Goal: Communication & Community: Answer question/provide support

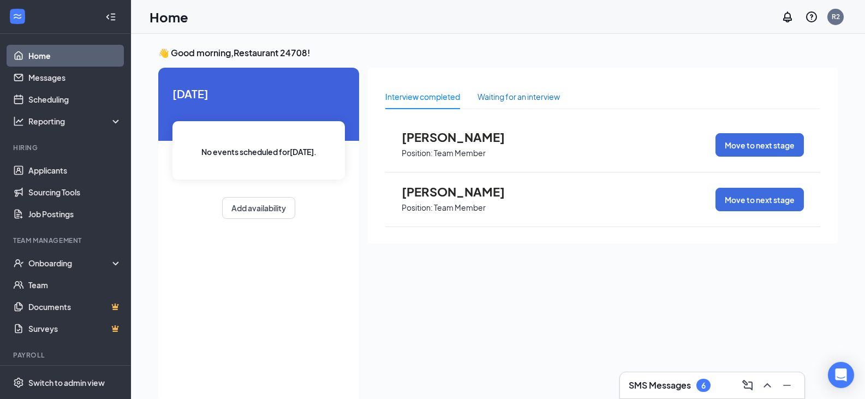
click at [513, 98] on div "Waiting for an interview" at bounding box center [519, 97] width 82 height 12
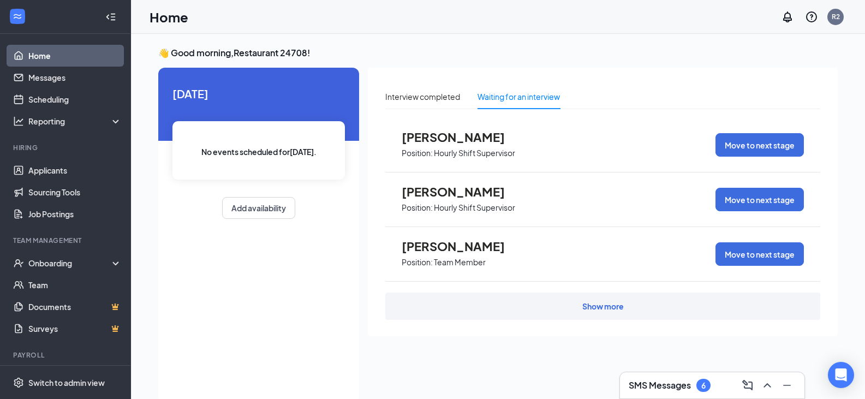
click at [611, 305] on div "Show more" at bounding box center [602, 306] width 41 height 11
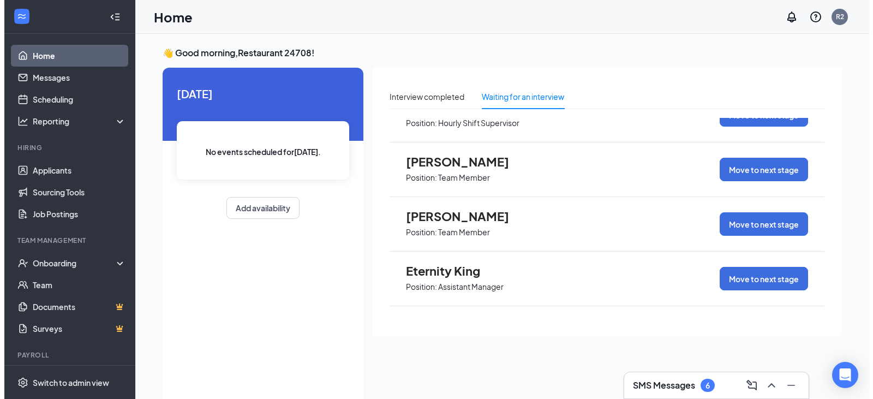
scroll to position [273, 0]
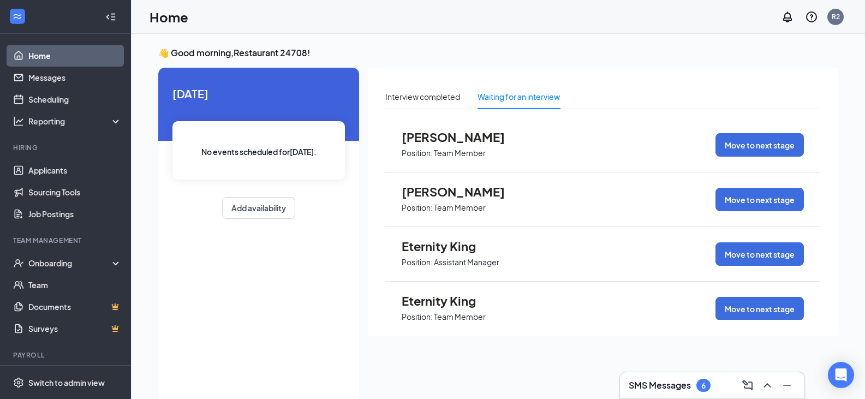
click at [461, 195] on span "[PERSON_NAME]" at bounding box center [462, 192] width 120 height 14
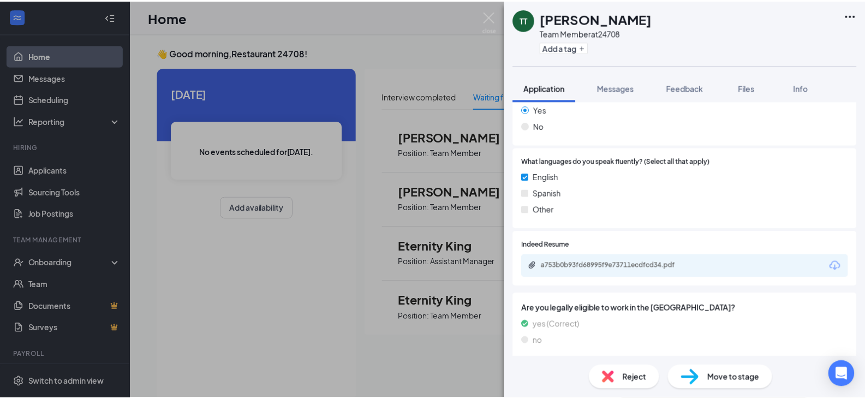
scroll to position [491, 0]
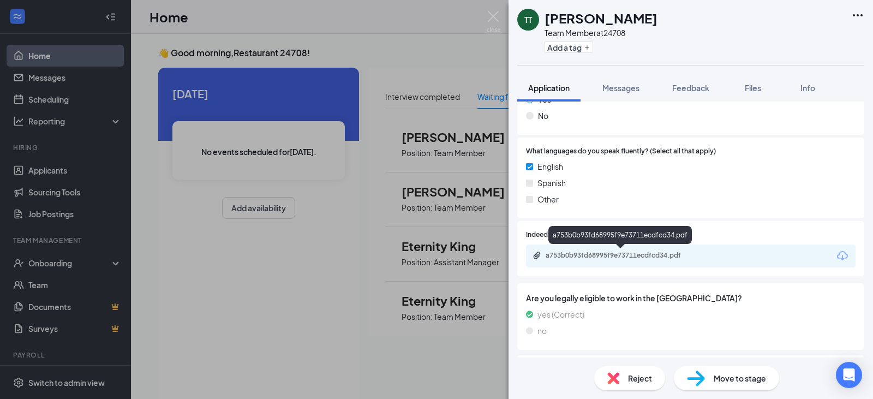
click at [609, 255] on div "a753b0b93fd68995f9e73711ecdfcd34.pdf" at bounding box center [622, 255] width 153 height 9
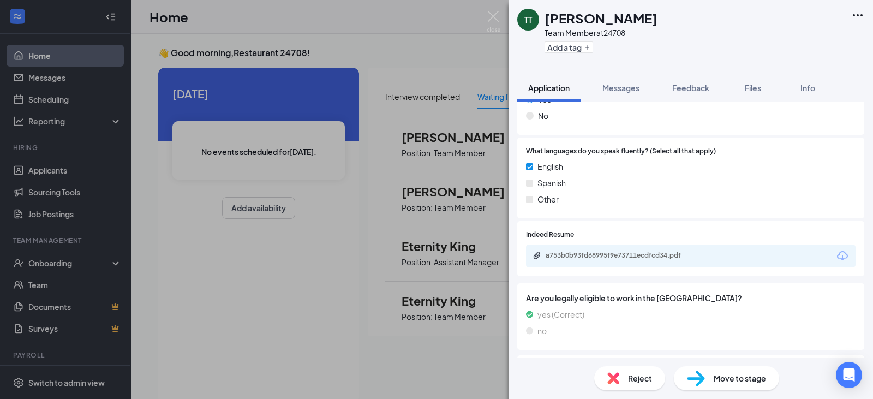
click at [396, 28] on div "TT [PERSON_NAME] Team Member at 24708 Add a tag Application Messages Feedback F…" at bounding box center [436, 199] width 873 height 399
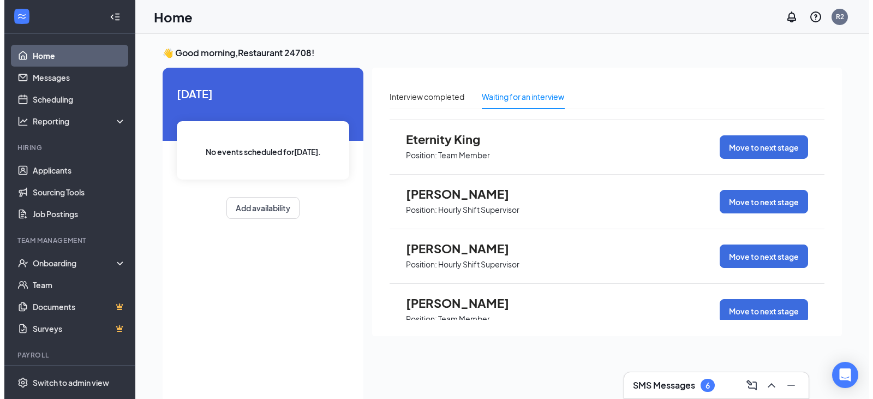
scroll to position [439, 0]
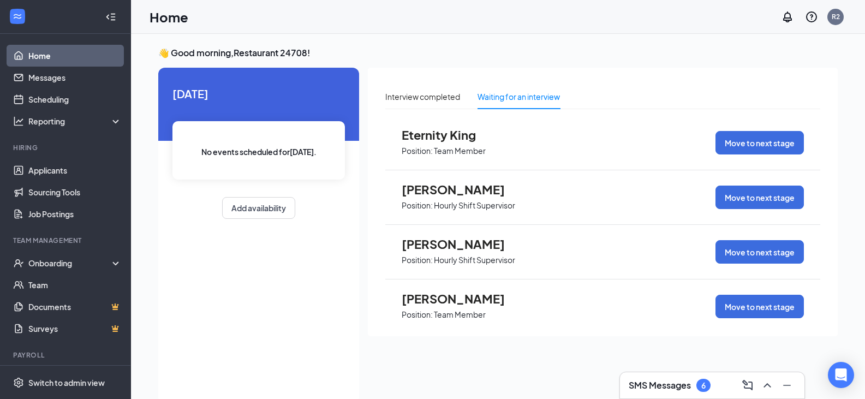
click at [446, 300] on span "[PERSON_NAME]" at bounding box center [462, 298] width 120 height 14
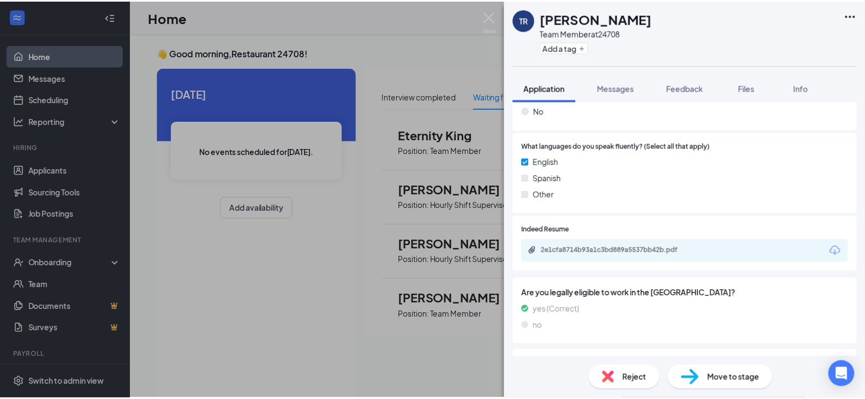
scroll to position [491, 0]
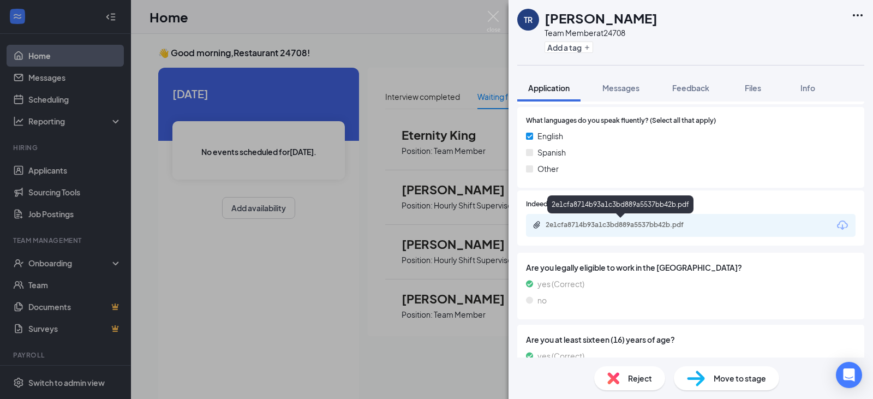
click at [579, 223] on div "2e1cfa8714b93a1c3bd889a5537bb42b.pdf" at bounding box center [622, 225] width 153 height 9
click at [329, 326] on div "TR [PERSON_NAME] Team Member at 24708 Add a tag Application Messages Feedback F…" at bounding box center [436, 199] width 873 height 399
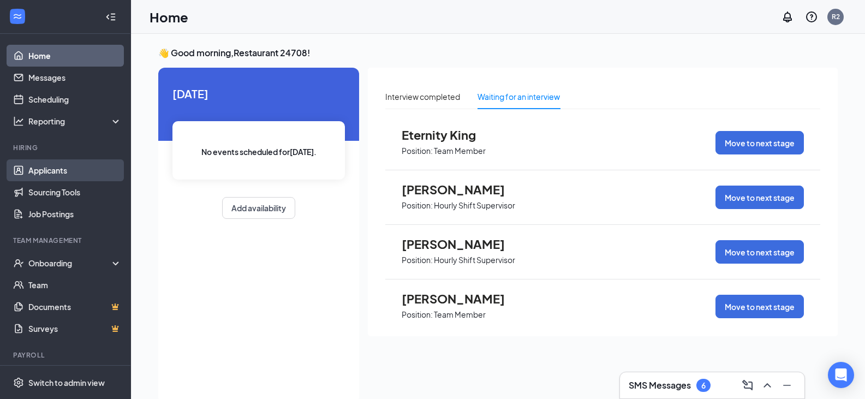
click at [43, 175] on link "Applicants" at bounding box center [74, 170] width 93 height 22
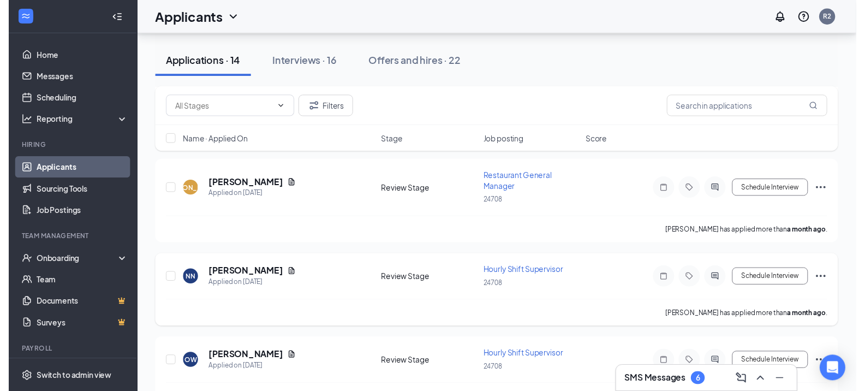
scroll to position [928, 0]
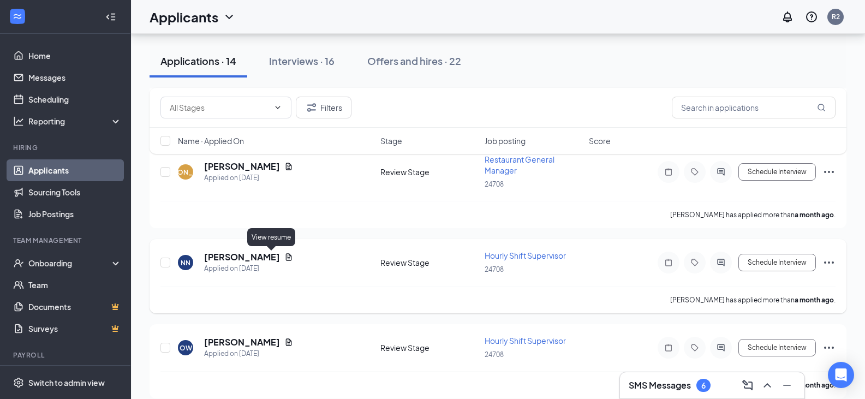
click at [286, 259] on icon "Document" at bounding box center [289, 256] width 6 height 7
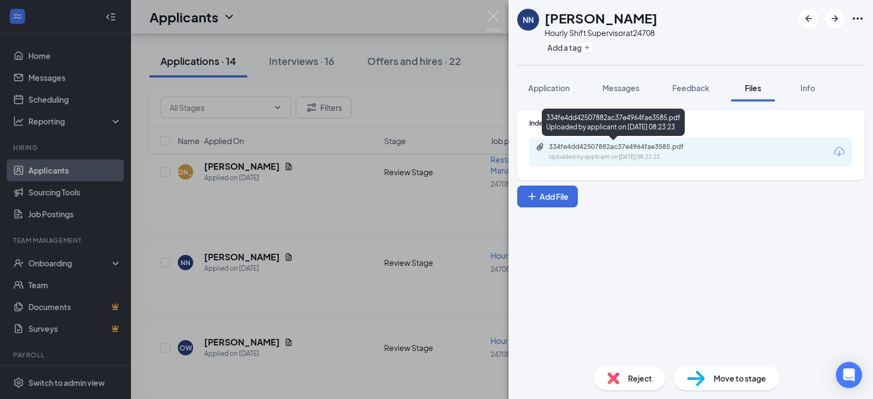
drag, startPoint x: 571, startPoint y: 159, endPoint x: 626, endPoint y: 138, distance: 59.3
click at [626, 138] on div "334fe4dd42507882ac37e4964fae3585.pdf Uploaded by applicant on [DATE] 08:23:23" at bounding box center [613, 125] width 143 height 32
click at [622, 144] on div "334fe4dd42507882ac37e4964fae3585.pdf" at bounding box center [625, 146] width 153 height 9
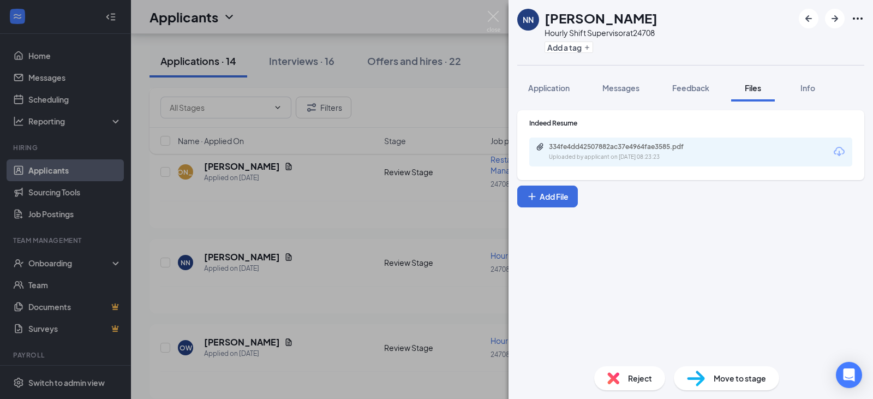
click at [370, 210] on div "NN [PERSON_NAME] Hourly Shift Supervisor at 24708 Add a tag Application Message…" at bounding box center [436, 199] width 873 height 399
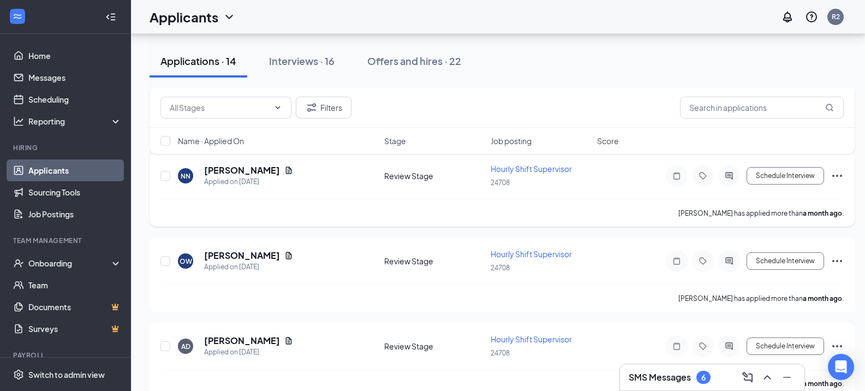
scroll to position [1034, 0]
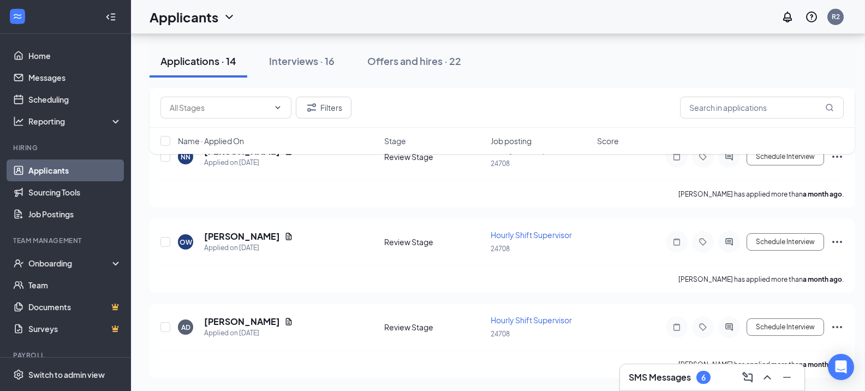
click at [682, 377] on h3 "SMS Messages" at bounding box center [660, 377] width 62 height 12
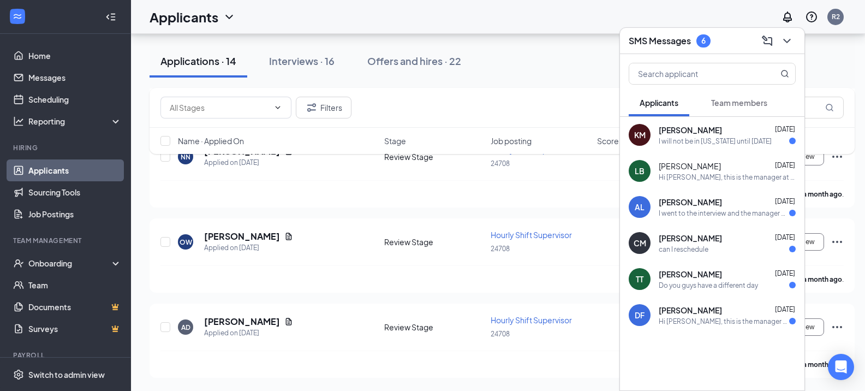
click at [682, 317] on div "Hi [PERSON_NAME], this is the manager at Burger King Your interview with us for…" at bounding box center [724, 321] width 130 height 9
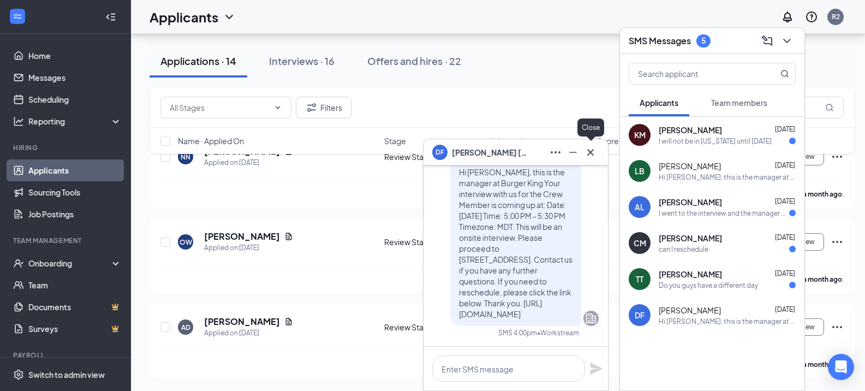
click at [591, 158] on icon "Cross" at bounding box center [590, 152] width 13 height 13
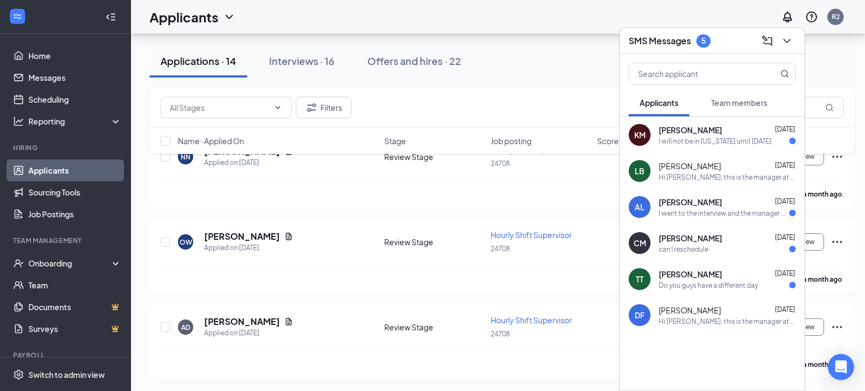
click at [76, 161] on link "Applicants" at bounding box center [74, 170] width 93 height 22
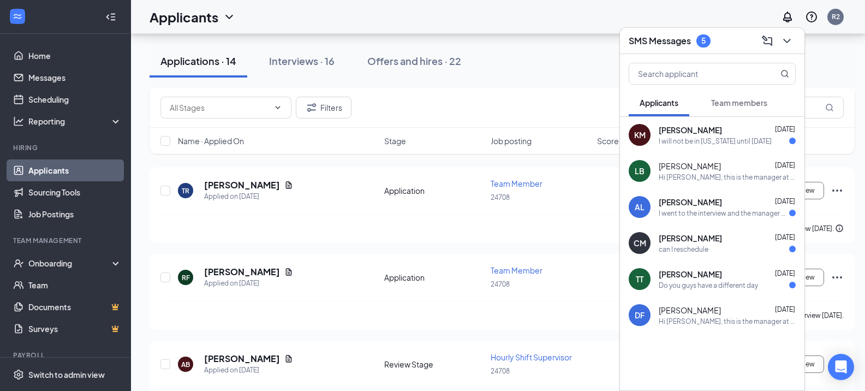
scroll to position [160, 0]
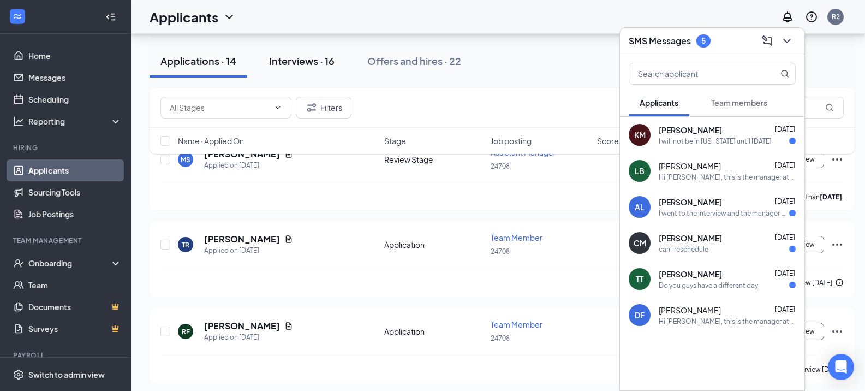
click at [332, 64] on div "Interviews · 16" at bounding box center [302, 61] width 66 height 14
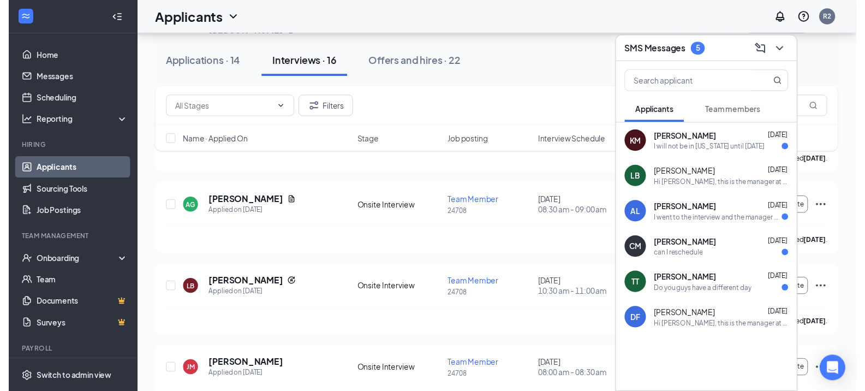
scroll to position [382, 0]
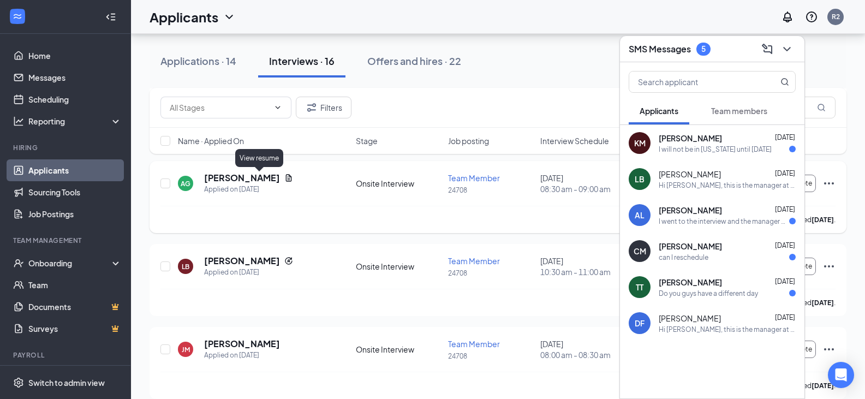
click at [286, 177] on icon "Document" at bounding box center [289, 177] width 6 height 7
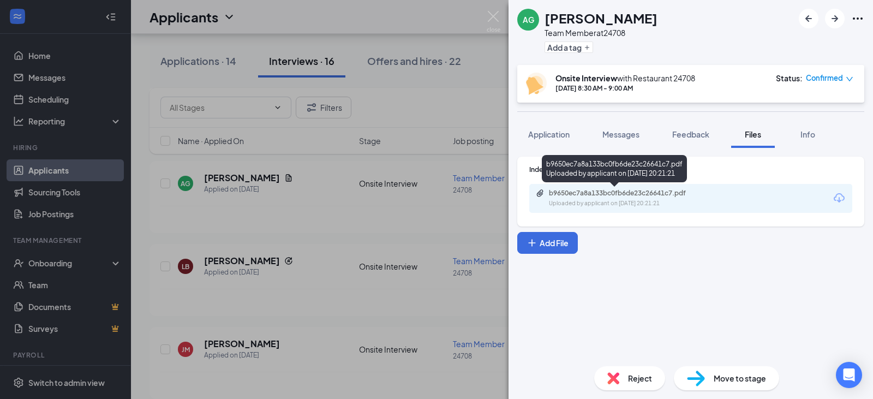
click at [601, 200] on div "Uploaded by applicant on [DATE] 20:21:21" at bounding box center [631, 203] width 164 height 9
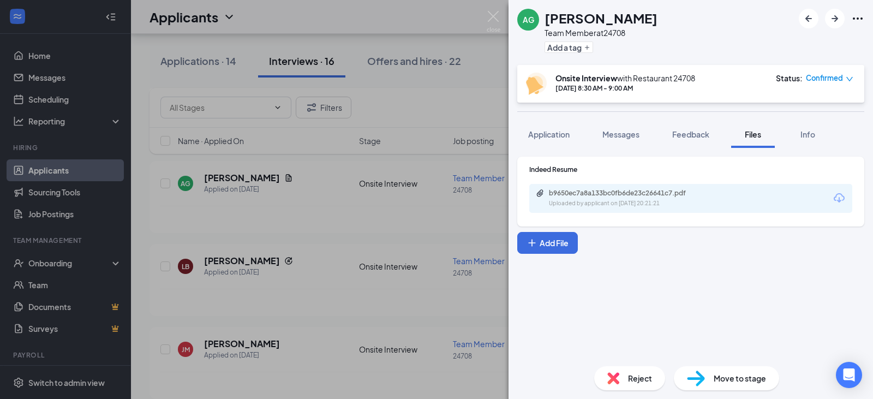
click at [477, 218] on div "AG [PERSON_NAME] Team Member at 24708 Add a tag Onsite Interview with Restauran…" at bounding box center [436, 199] width 873 height 399
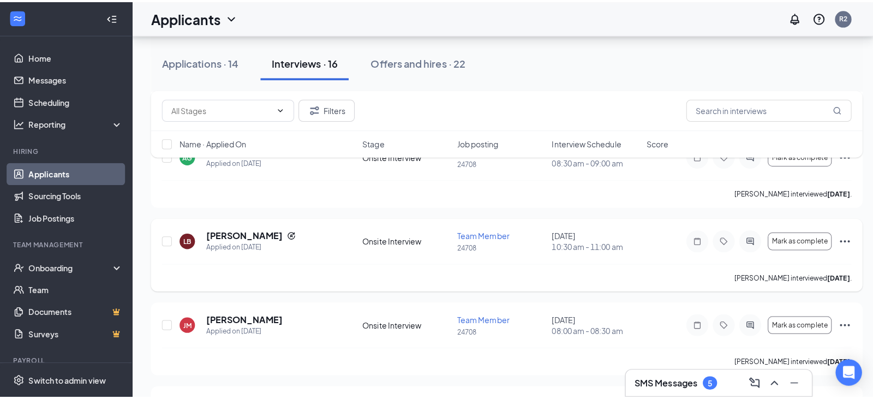
scroll to position [437, 0]
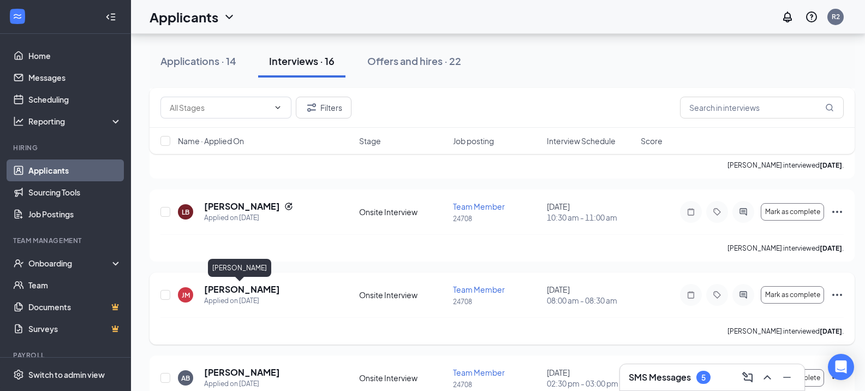
click at [244, 288] on h5 "[PERSON_NAME]" at bounding box center [242, 289] width 76 height 12
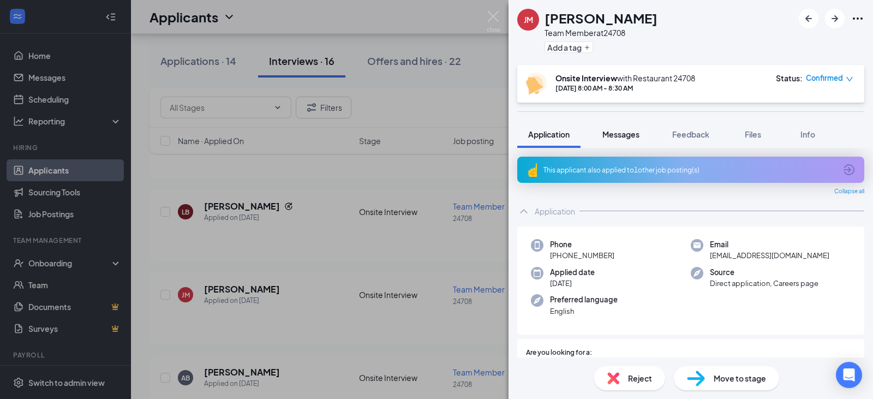
click at [624, 138] on span "Messages" at bounding box center [621, 134] width 37 height 10
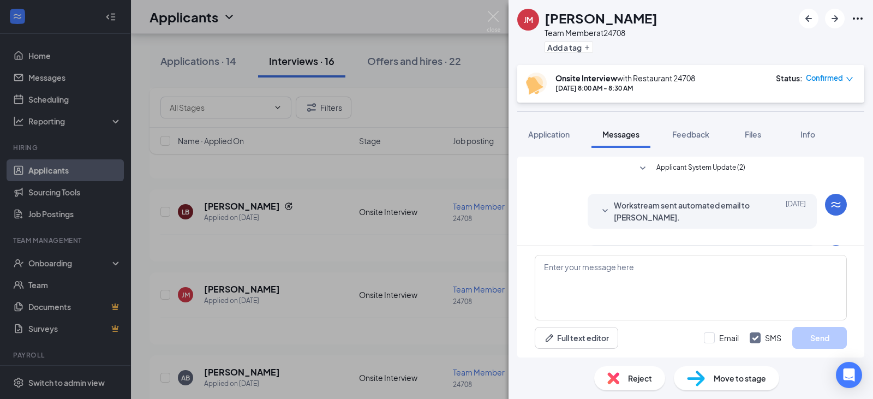
scroll to position [282, 0]
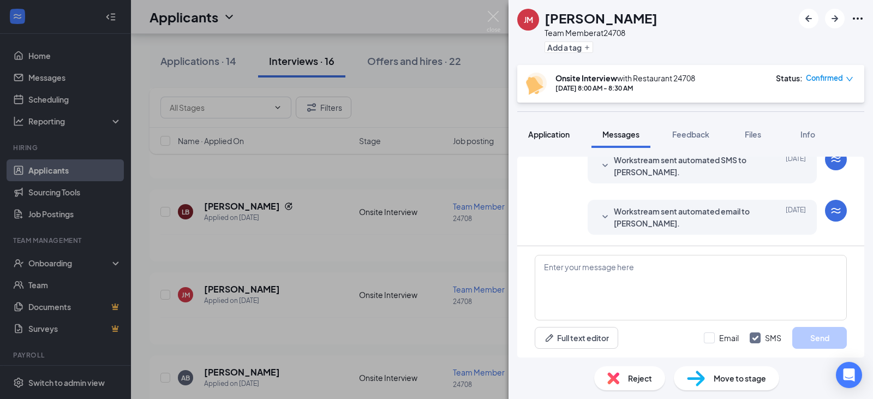
click at [548, 141] on button "Application" at bounding box center [548, 134] width 63 height 27
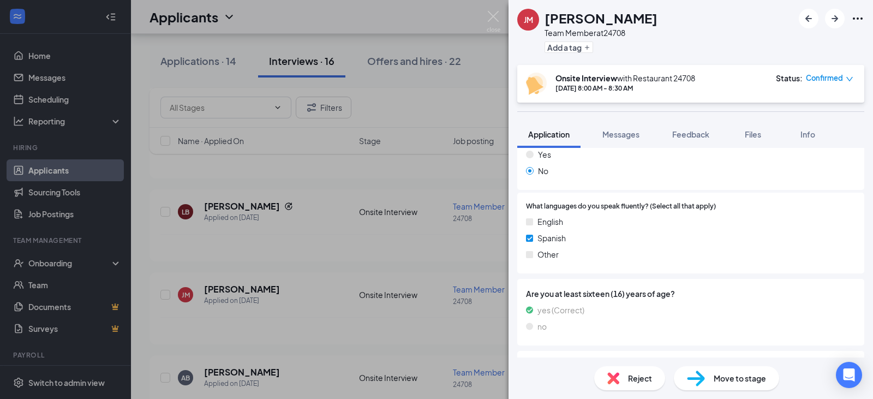
scroll to position [545, 0]
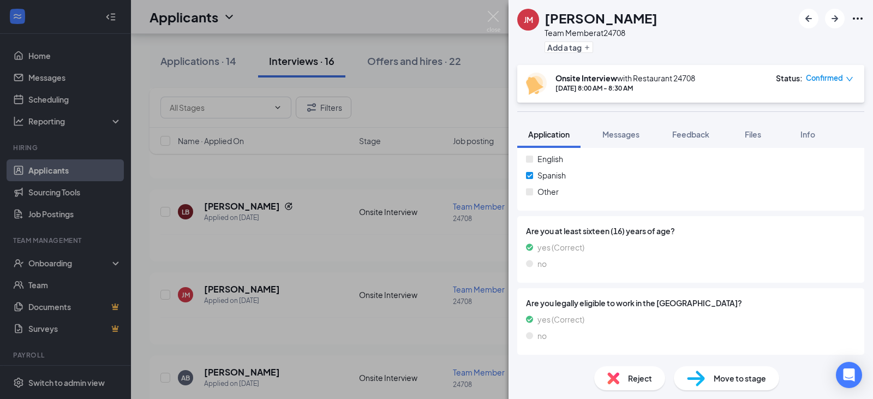
click at [848, 79] on icon "down" at bounding box center [850, 79] width 7 height 4
click at [752, 78] on div "Onsite Interview with Restaurant 24708 [DATE] 8:00 AM - 8:30 AM Status : Confir…" at bounding box center [690, 84] width 328 height 22
click at [848, 370] on icon "Open Intercom Messenger" at bounding box center [849, 375] width 13 height 14
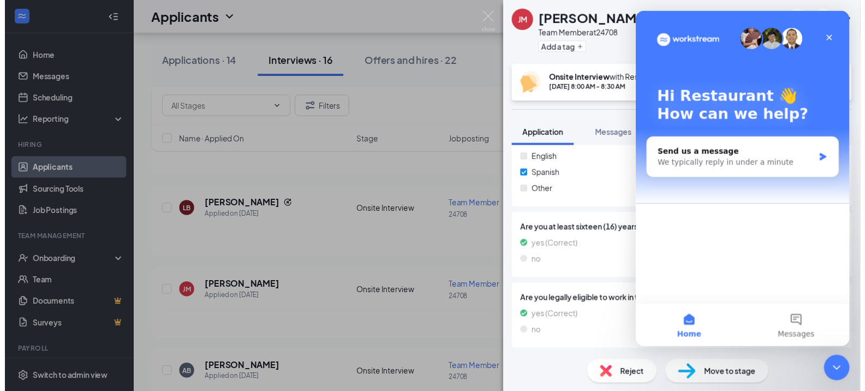
scroll to position [0, 0]
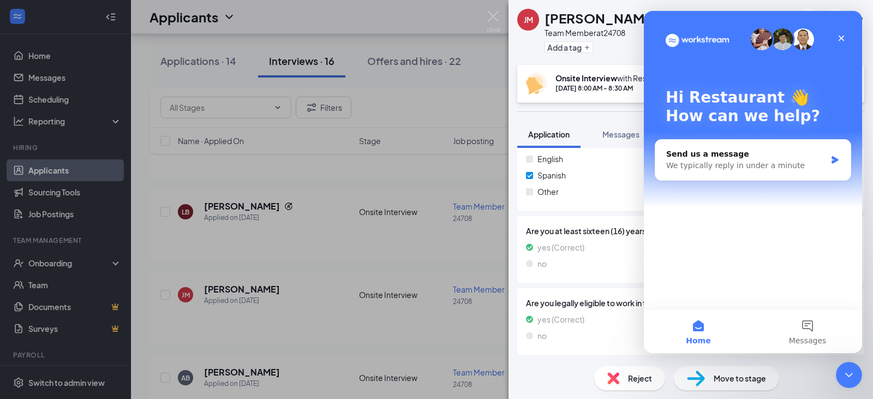
click at [404, 100] on div "[PERSON_NAME] [PERSON_NAME] Team Member at 24708 Add a tag Onsite Interview wit…" at bounding box center [436, 199] width 873 height 399
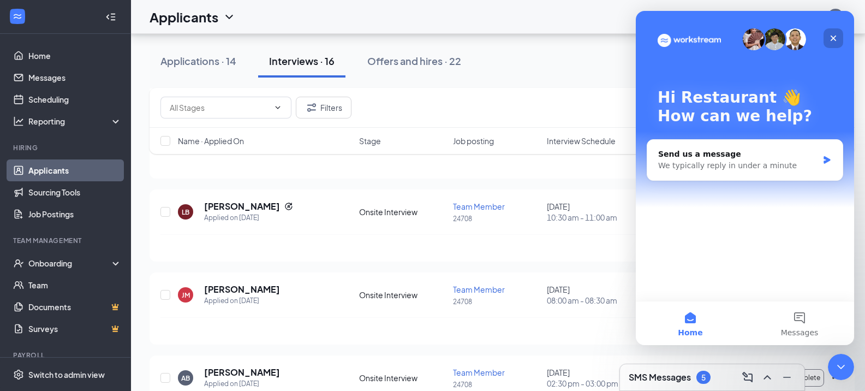
click at [838, 33] on div "Close" at bounding box center [834, 38] width 20 height 20
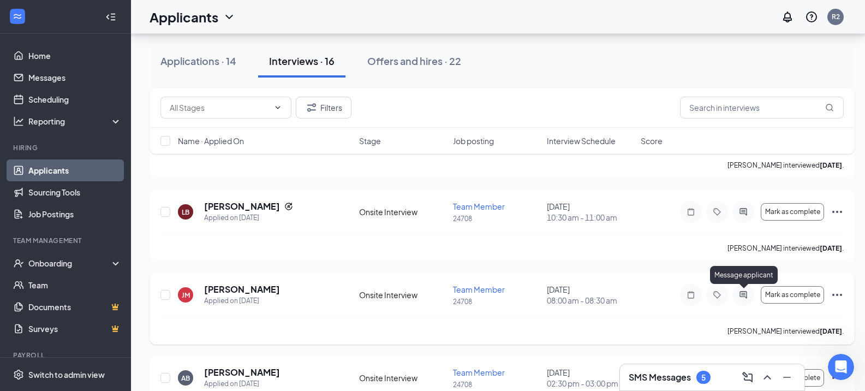
click at [743, 295] on icon "ActiveChat" at bounding box center [743, 294] width 7 height 7
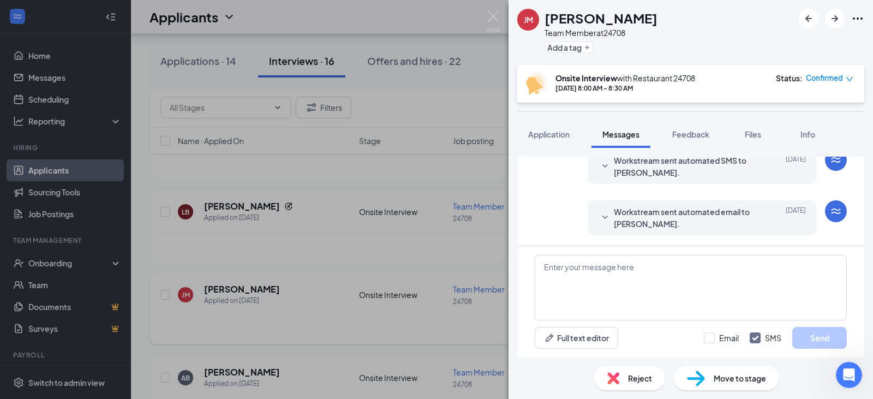
scroll to position [282, 0]
click at [622, 276] on textarea at bounding box center [691, 288] width 312 height 66
click at [808, 269] on textarea "Good morning can you come for an interview [DATE] at 10:00 am." at bounding box center [691, 288] width 312 height 66
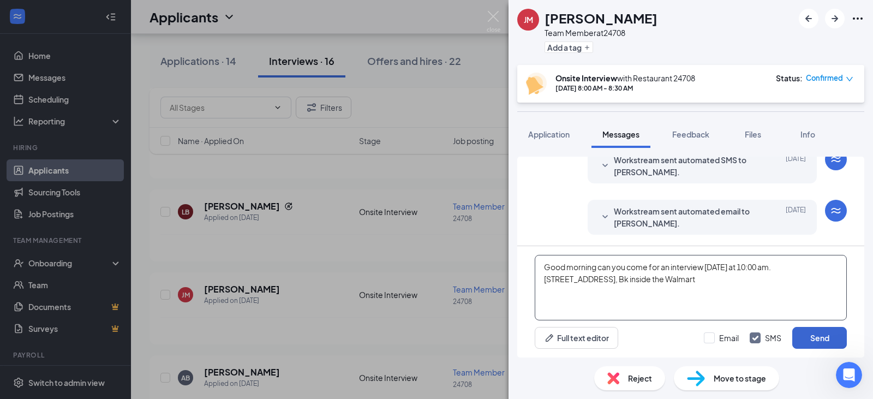
type textarea "Good morning can you come for an interview [DATE] at 10:00 am. [STREET_ADDRESS]…"
click at [823, 346] on button "Send" at bounding box center [820, 338] width 55 height 22
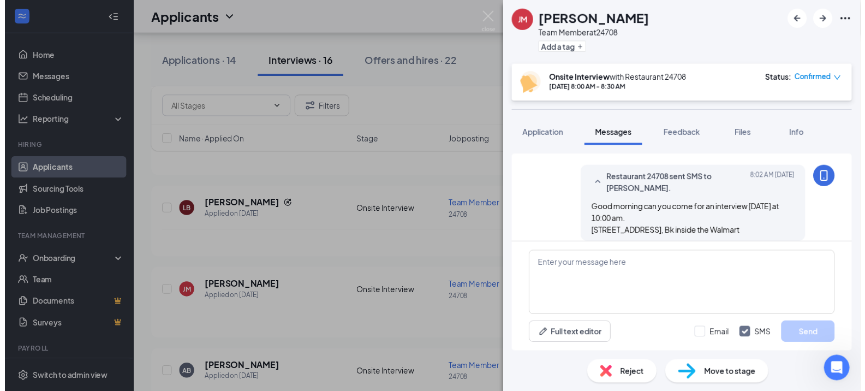
scroll to position [376, 0]
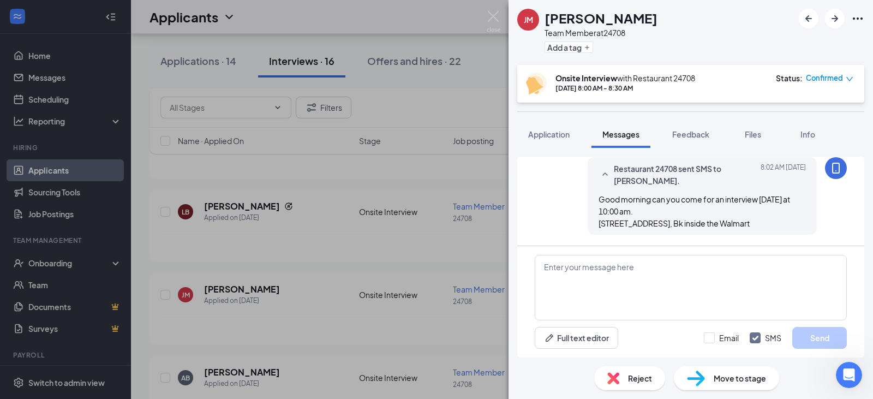
click at [428, 98] on div "[PERSON_NAME] [PERSON_NAME] Team Member at 24708 Add a tag Onsite Interview wit…" at bounding box center [436, 199] width 873 height 399
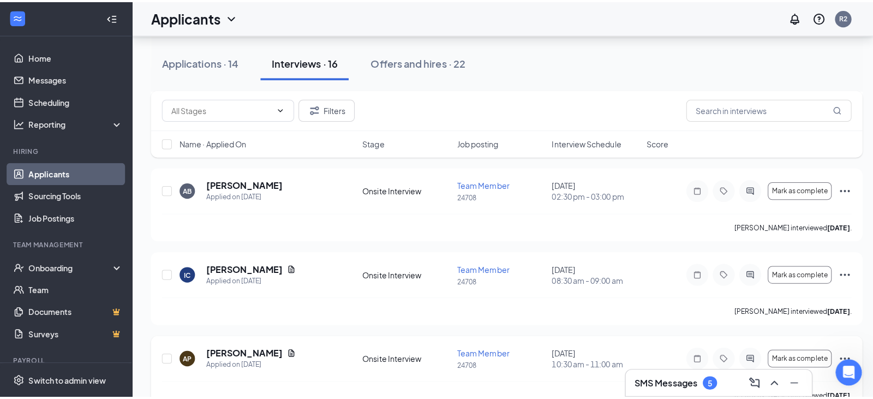
scroll to position [600, 0]
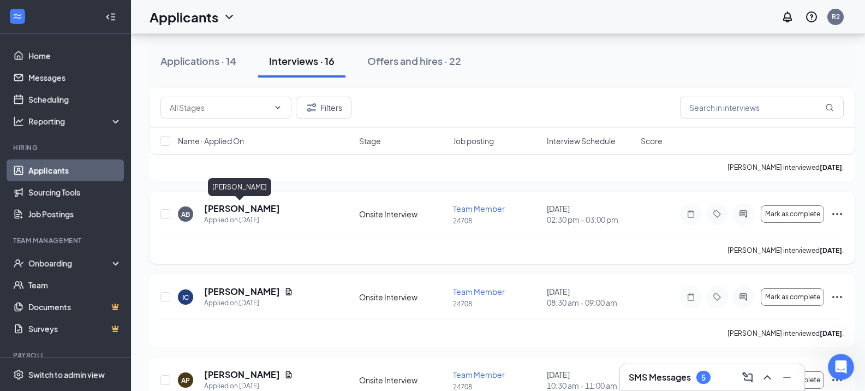
click at [209, 209] on h5 "[PERSON_NAME]" at bounding box center [242, 209] width 76 height 12
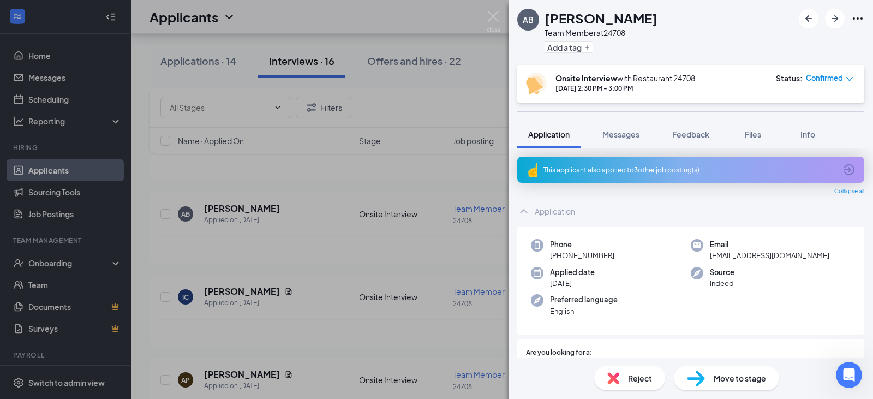
click at [462, 266] on div "AB [PERSON_NAME] Team Member at 24708 Add a tag Onsite Interview with Restauran…" at bounding box center [436, 199] width 873 height 399
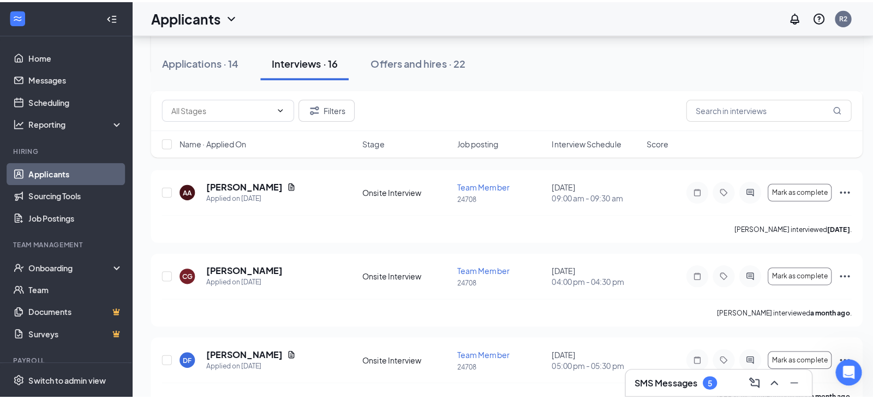
scroll to position [983, 0]
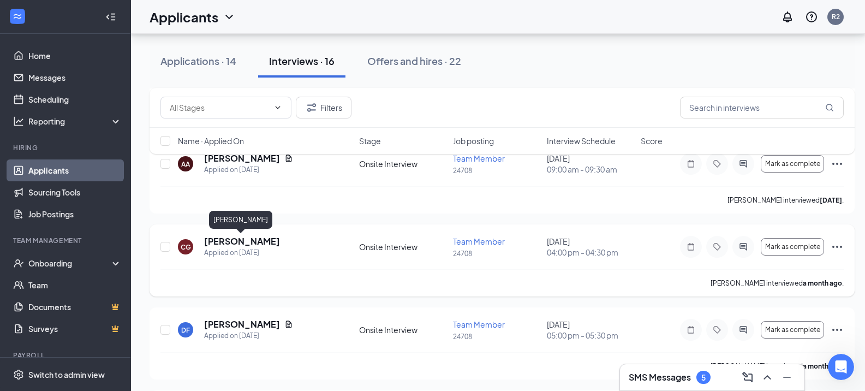
click at [250, 244] on h5 "[PERSON_NAME]" at bounding box center [242, 241] width 76 height 12
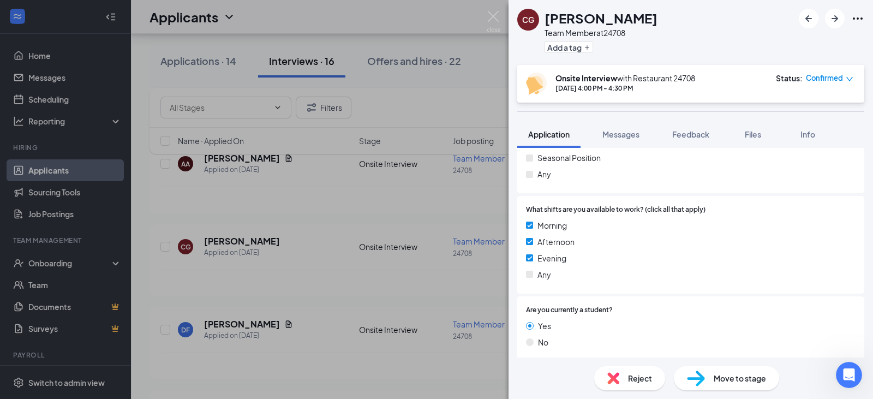
scroll to position [78, 0]
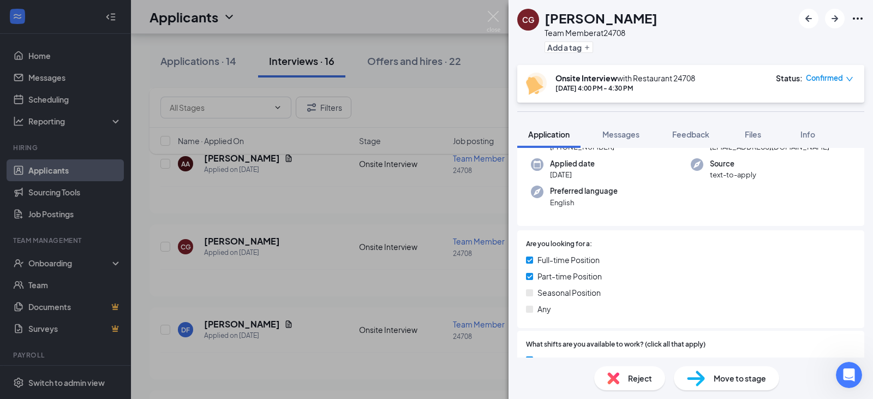
click at [324, 225] on div "CG [PERSON_NAME] Team Member at 24708 Add a tag Onsite Interview with Restauran…" at bounding box center [436, 199] width 873 height 399
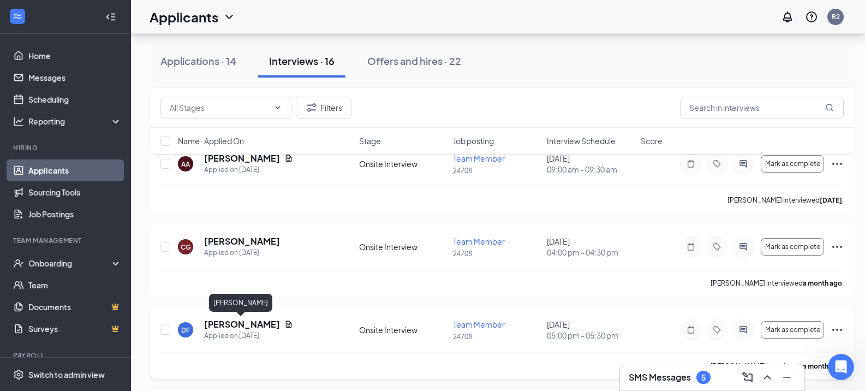
click at [263, 329] on h5 "[PERSON_NAME]" at bounding box center [242, 324] width 76 height 12
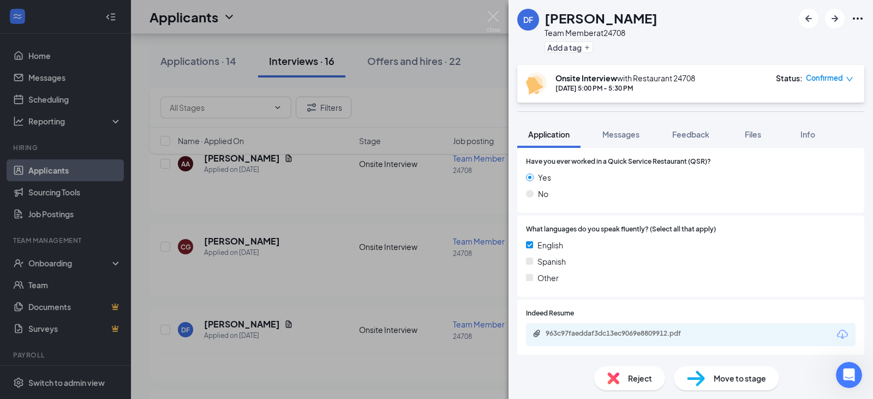
scroll to position [491, 0]
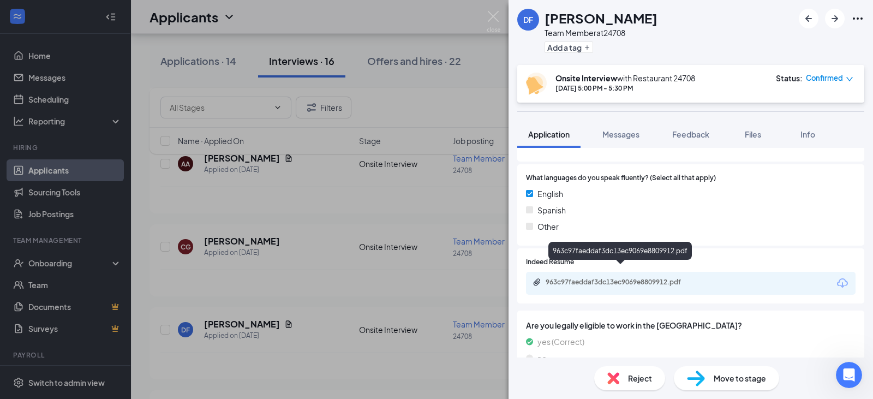
click at [629, 278] on div "963c97faeddaf3dc13ec9069e8809912.pdf" at bounding box center [622, 282] width 153 height 9
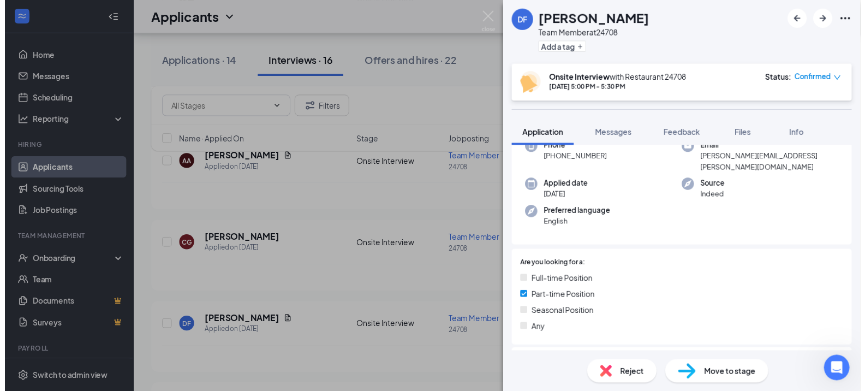
scroll to position [0, 0]
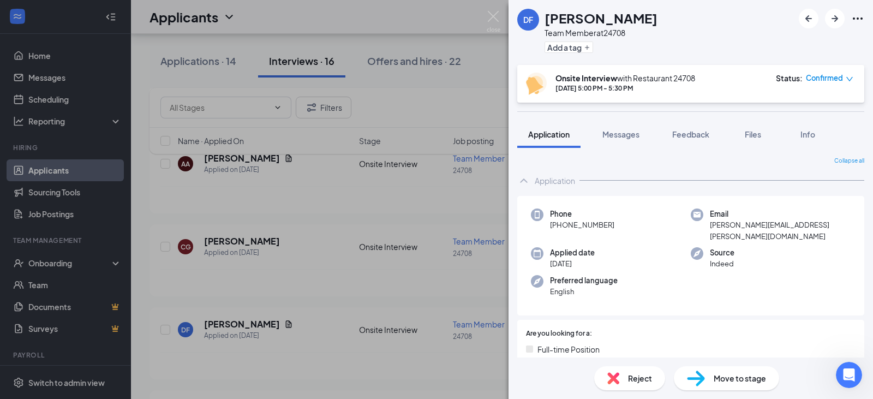
click at [448, 192] on div "DF [PERSON_NAME] Team Member at 24708 Add a tag Onsite Interview with Restauran…" at bounding box center [436, 199] width 873 height 399
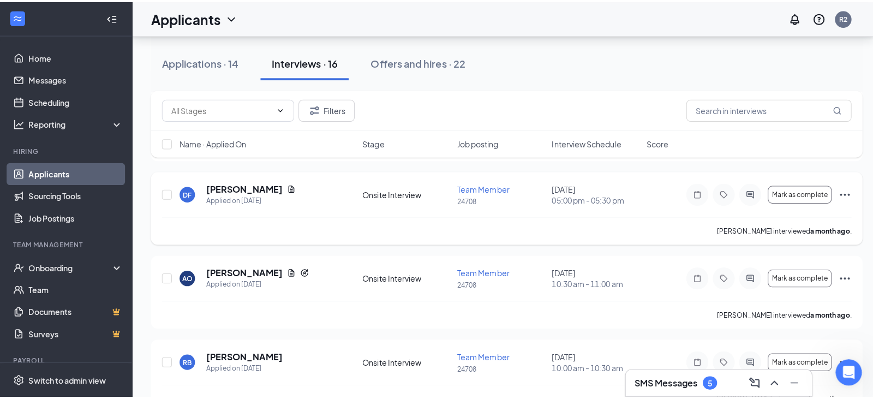
scroll to position [1096, 0]
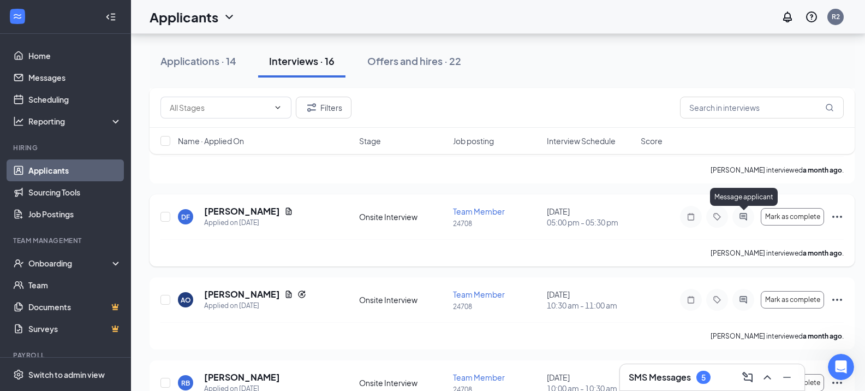
click at [742, 216] on icon "ActiveChat" at bounding box center [743, 216] width 13 height 9
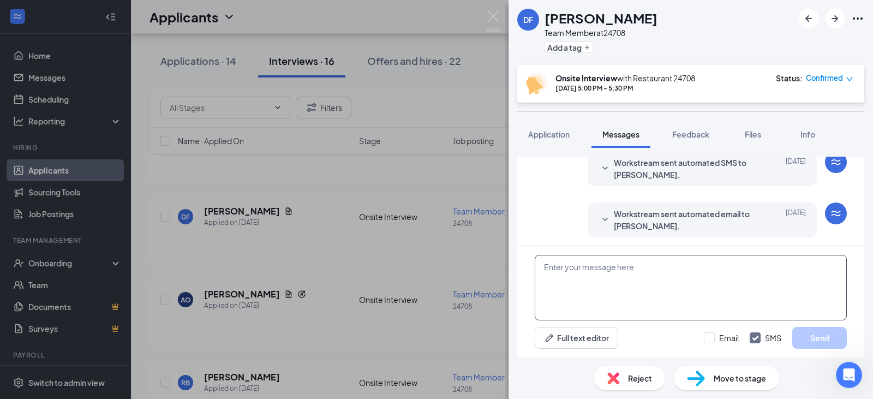
scroll to position [447, 0]
click at [614, 295] on textarea at bounding box center [691, 288] width 312 height 66
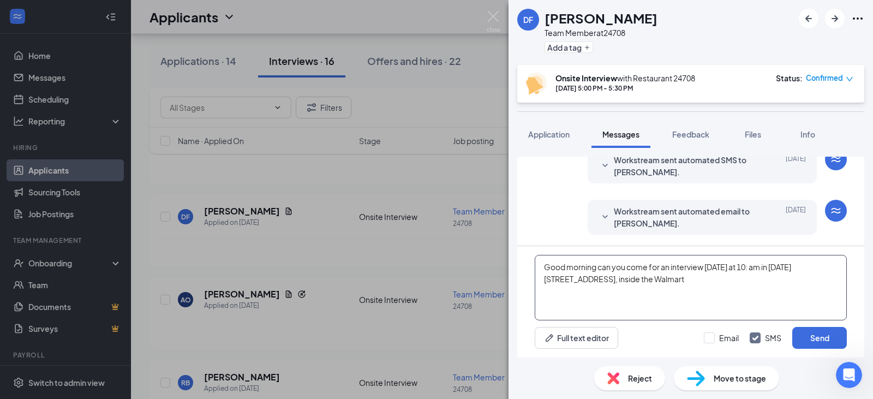
click at [569, 280] on textarea "Good morning can you come for an interview [DATE] at 10: am in [DATE][STREET_AD…" at bounding box center [691, 288] width 312 height 66
type textarea "Good morning can you come for an interview [DATE] at 10: am in [DATE][STREET_AD…"
click at [802, 338] on button "Send" at bounding box center [820, 338] width 55 height 22
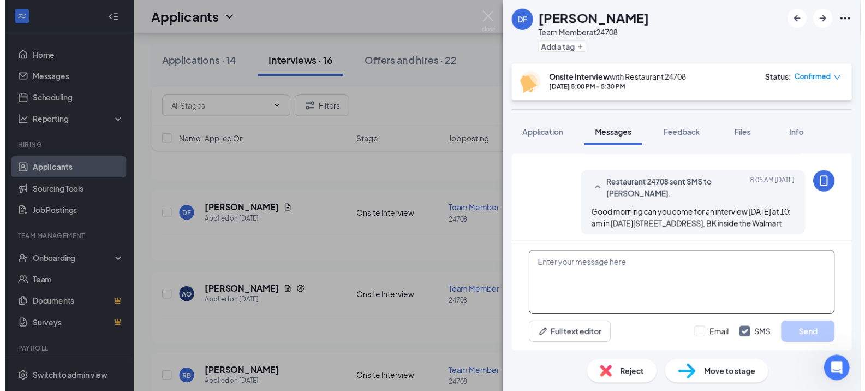
scroll to position [529, 0]
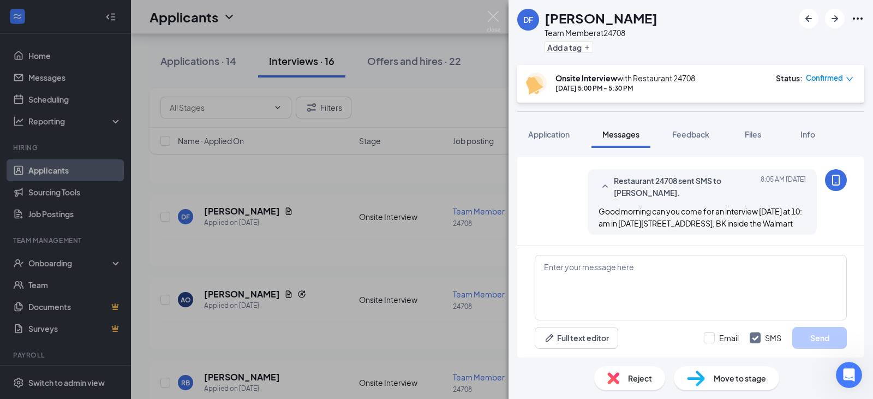
click at [446, 17] on div "DF [PERSON_NAME] Team Member at 24708 Add a tag Onsite Interview with Restauran…" at bounding box center [436, 199] width 873 height 399
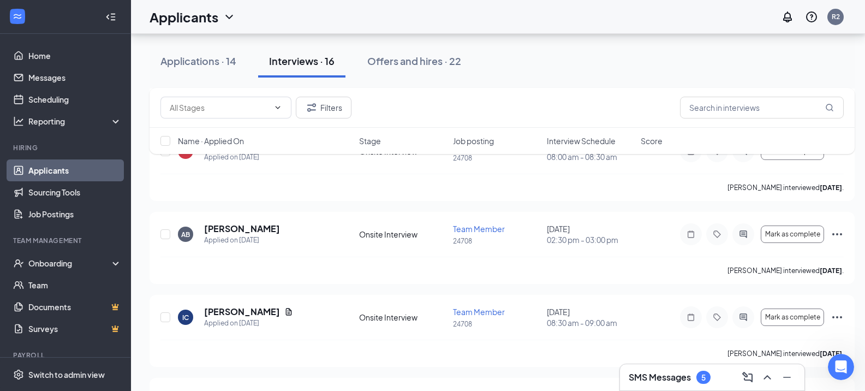
scroll to position [386, 0]
